Goal: Information Seeking & Learning: Find specific page/section

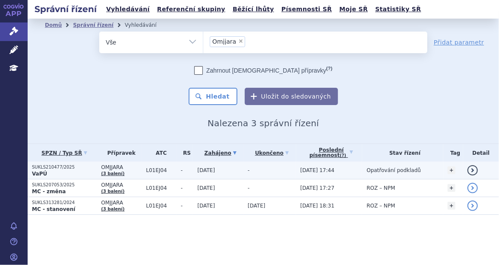
click at [107, 165] on span "OMJJARA" at bounding box center [121, 167] width 41 height 6
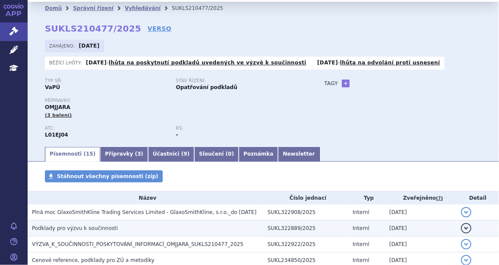
scroll to position [52, 0]
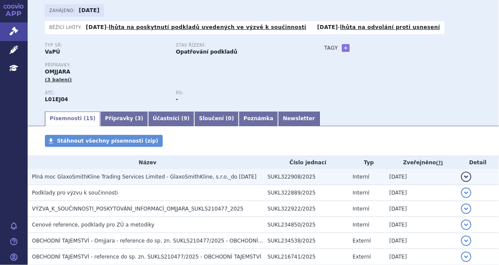
click at [120, 178] on span "Plná moc GlaxoSmithKline Trading Services Limited - GlaxoSmithKline, s.r.o._do …" at bounding box center [144, 177] width 225 height 6
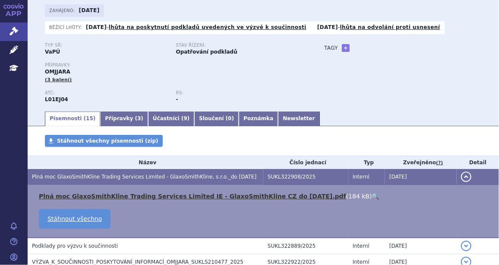
click at [104, 196] on link "Plná moc GlaxoSmithKline Trading Services Limited IE - GlaxoSmithKline CZ do 28…" at bounding box center [192, 196] width 307 height 7
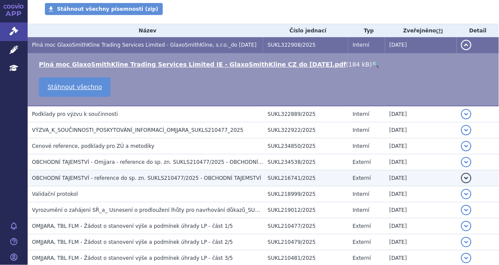
scroll to position [222, 0]
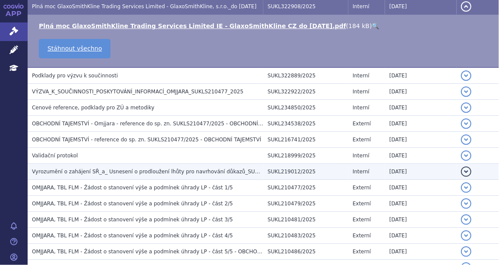
click at [62, 168] on span "Vyrozumění o zahájení SŘ_a_ Usnesení o prodloužení lhůty pro navrhování důkazů_…" at bounding box center [165, 171] width 267 height 6
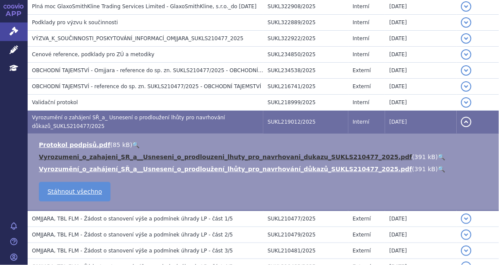
click at [111, 158] on link "Vyrozumeni_o_zahajeni_SR_a__Usneseni_o_prodlouzeni_lhuty_pro_navrhovani_dukazu_…" at bounding box center [225, 156] width 373 height 7
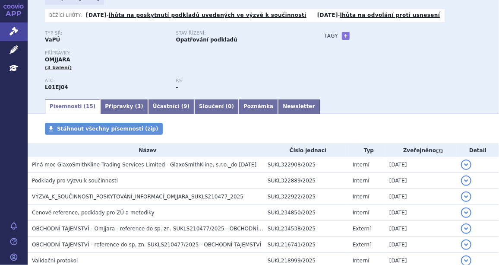
scroll to position [0, 0]
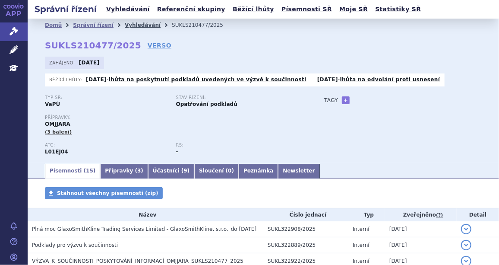
click at [125, 23] on link "Vyhledávání" at bounding box center [143, 25] width 36 height 6
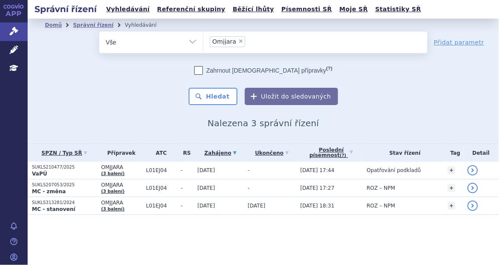
click at [239, 41] on span "×" at bounding box center [240, 40] width 5 height 5
click at [203, 41] on select "Omjjara" at bounding box center [203, 42] width 0 height 22
select select
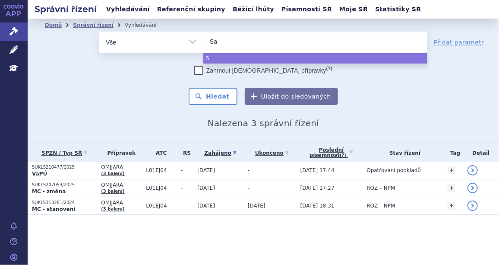
type input "Sap"
type input "Saph"
type input "Saphn"
type input "Saphne"
type input "Saphnelo"
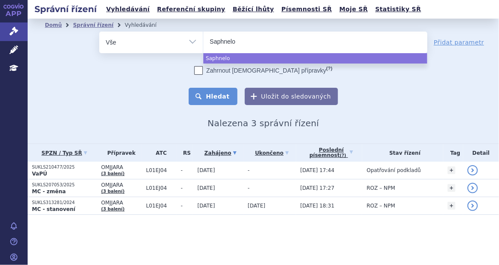
select select "Saphnelo"
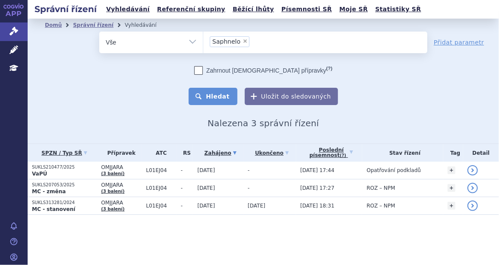
click at [223, 92] on button "Hledat" at bounding box center [213, 96] width 49 height 17
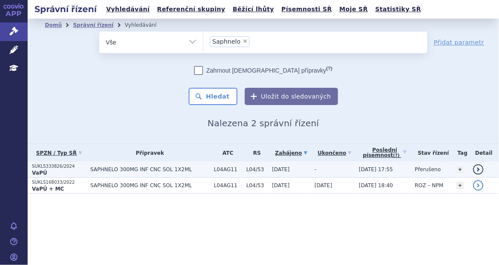
click at [50, 164] on p "SUKLS333826/2024" at bounding box center [59, 166] width 54 height 6
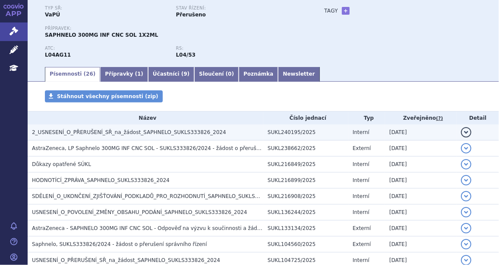
scroll to position [78, 0]
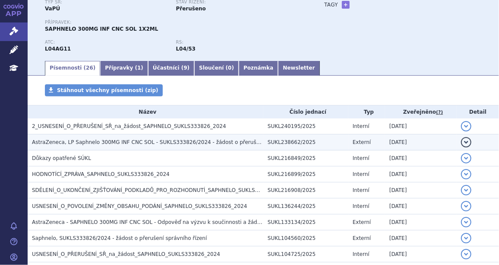
click at [103, 141] on span "AstraZeneca, LP Saphnelo 300MG INF CNC SOL - SUKLS333826/2024 - žádost o přeruš…" at bounding box center [169, 142] width 275 height 6
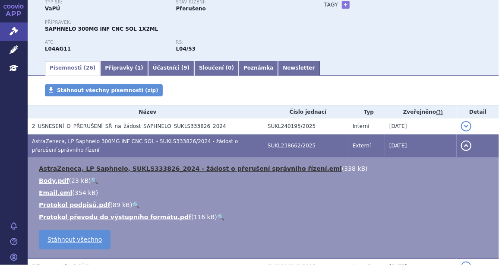
click at [99, 168] on link "AstraZeneca, LP Saphnelo, SUKLS333826_2024 - žádost o přerušení správního řízen…" at bounding box center [190, 168] width 303 height 7
